Goal: Information Seeking & Learning: Learn about a topic

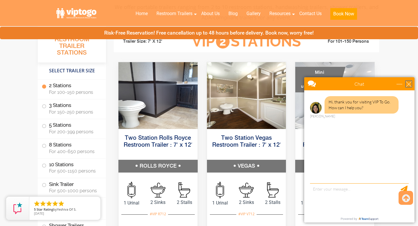
click at [408, 84] on div "close" at bounding box center [408, 84] width 6 height 6
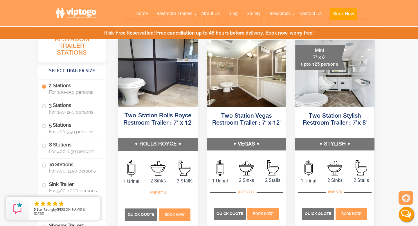
scroll to position [279, 0]
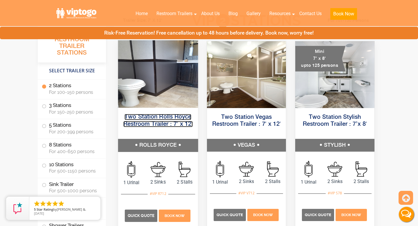
click at [168, 119] on link "Two Station Rolls Royce Restroom Trailer : 7′ x 12′" at bounding box center [157, 120] width 69 height 13
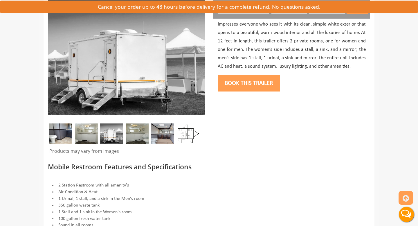
scroll to position [87, 0]
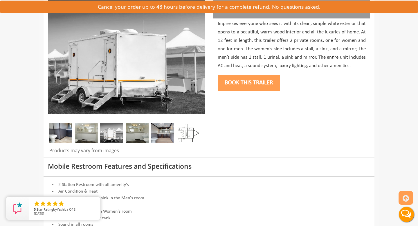
click at [90, 131] on img at bounding box center [86, 133] width 23 height 20
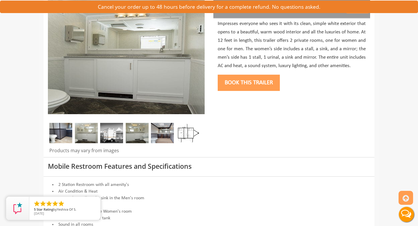
click at [105, 134] on img at bounding box center [111, 133] width 23 height 20
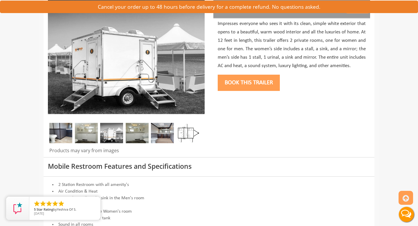
click at [133, 137] on img at bounding box center [137, 133] width 23 height 20
